Goal: Task Accomplishment & Management: Manage account settings

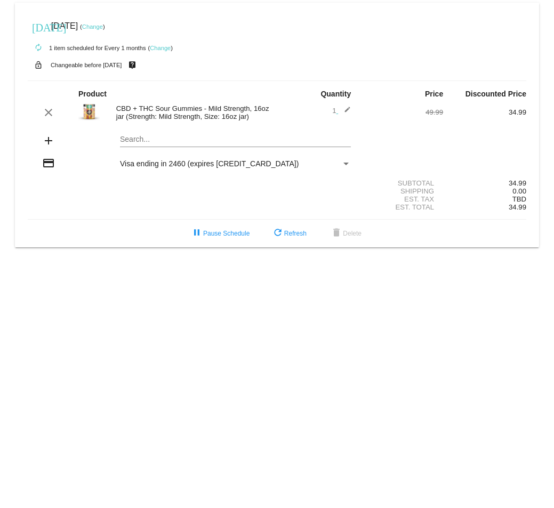
click at [103, 28] on link "Change" at bounding box center [92, 26] width 21 height 6
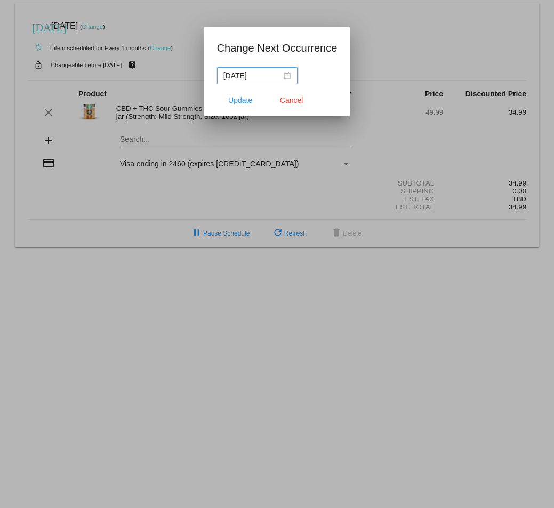
click at [287, 78] on div "2025-08-31" at bounding box center [258, 76] width 68 height 12
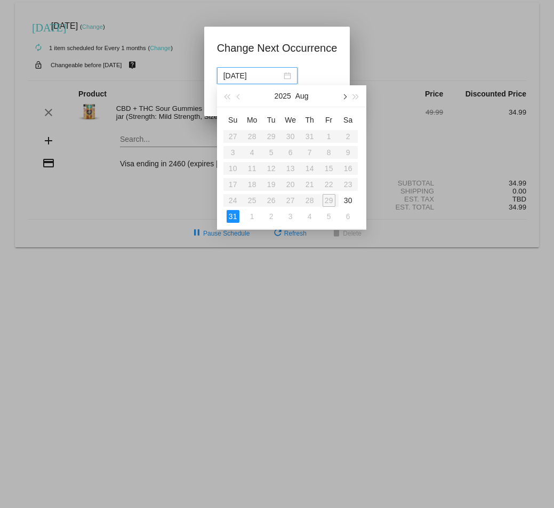
click at [345, 98] on span "button" at bounding box center [343, 96] width 5 height 5
click at [251, 151] on div "3" at bounding box center [252, 152] width 13 height 13
type input "2025-11-03"
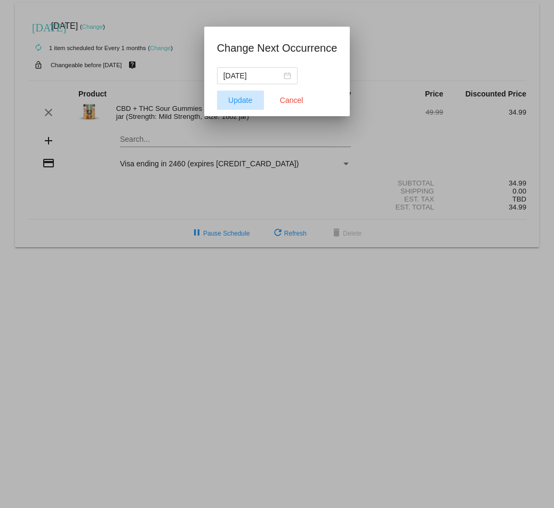
click at [243, 101] on span "Update" at bounding box center [240, 100] width 24 height 9
